Goal: Transaction & Acquisition: Obtain resource

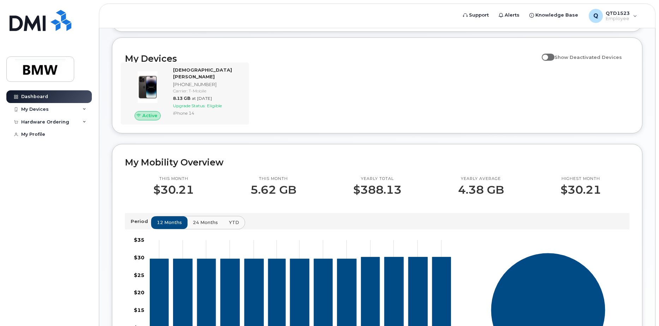
scroll to position [71, 0]
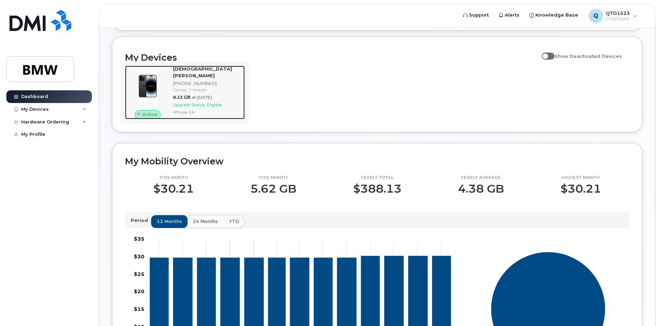
click at [205, 100] on span "at [DATE]" at bounding box center [202, 97] width 20 height 5
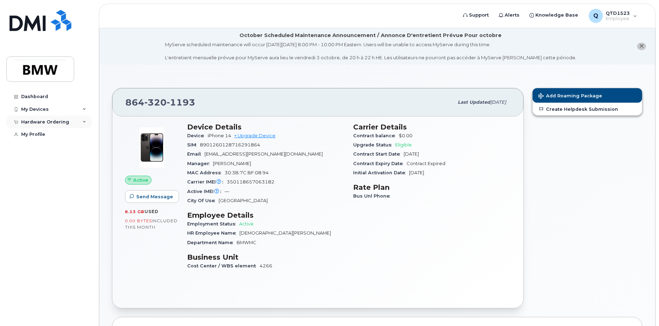
click at [67, 121] on div "Hardware Ordering" at bounding box center [48, 122] width 85 height 13
click at [42, 148] on div "New Order" at bounding box center [37, 148] width 27 height 6
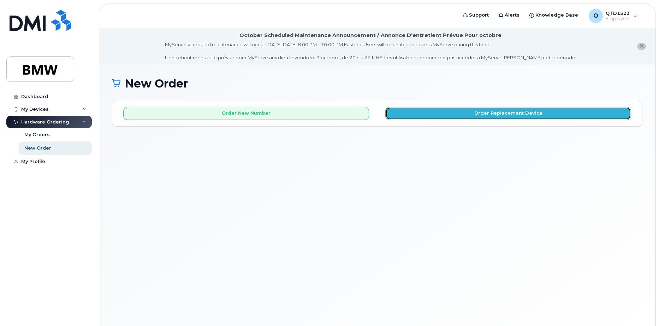
click at [481, 110] on button "Order Replacement Device" at bounding box center [508, 113] width 246 height 13
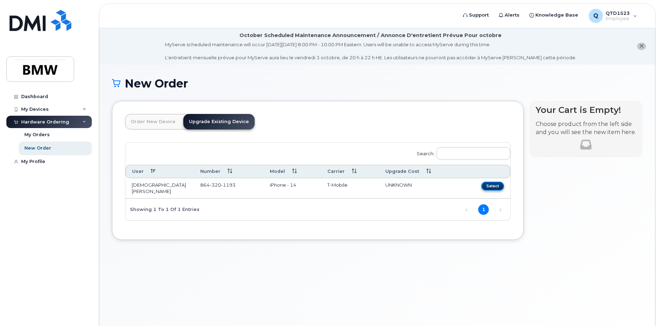
click at [496, 185] on button "Select" at bounding box center [492, 186] width 23 height 9
